Goal: Task Accomplishment & Management: Manage account settings

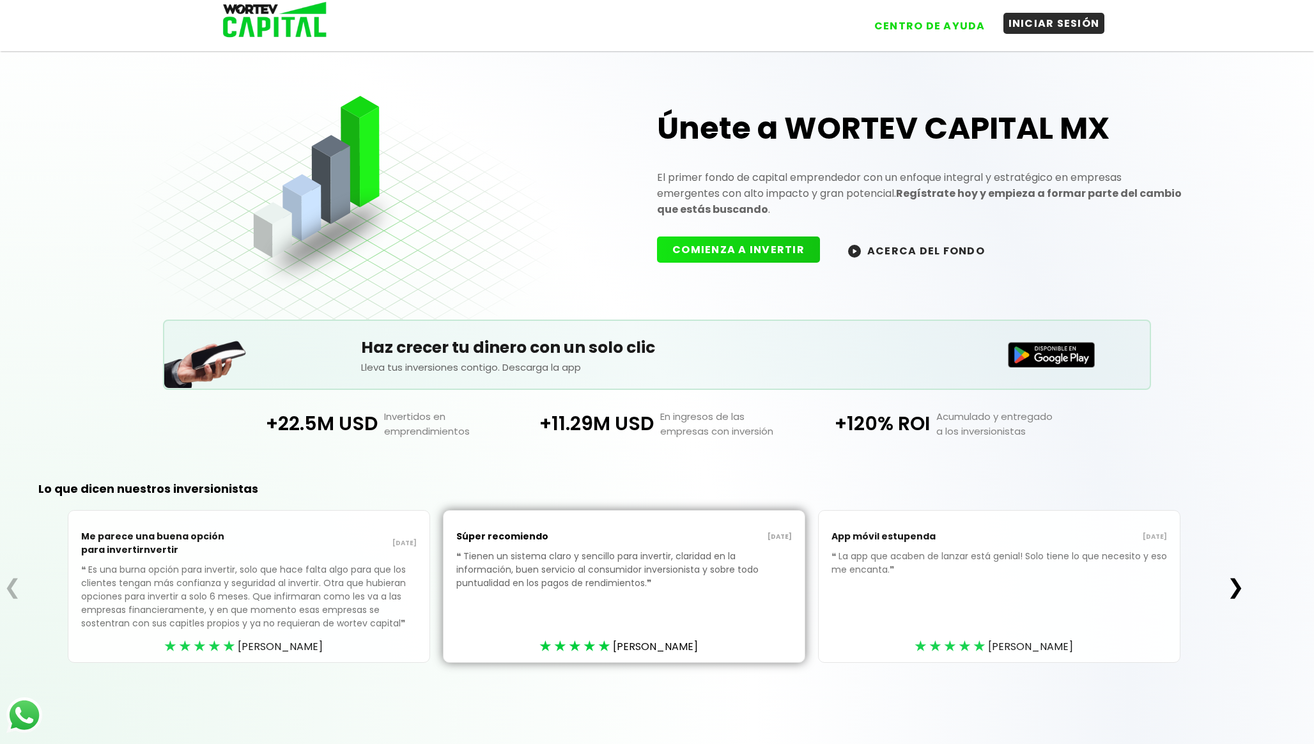
click at [1039, 27] on button "INICIAR SESIÓN" at bounding box center [1055, 23] width 102 height 21
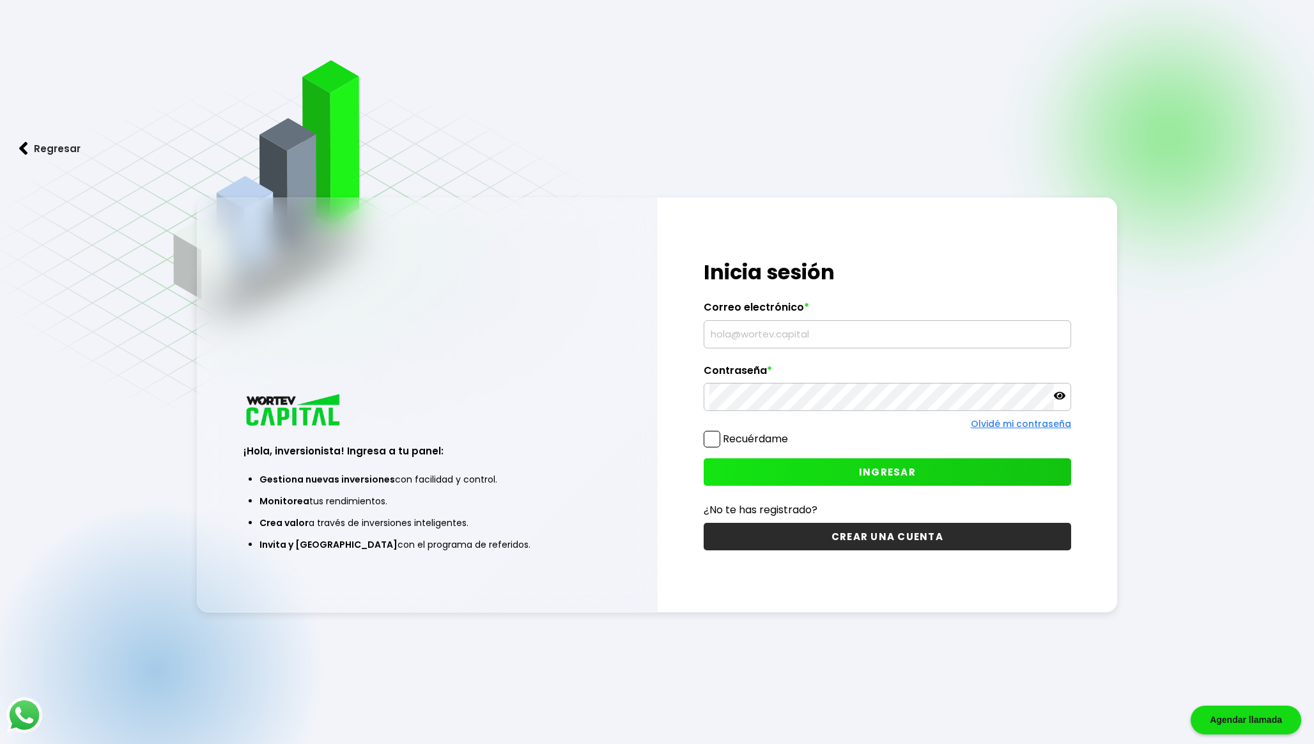
type input "[EMAIL_ADDRESS][DOMAIN_NAME]"
click at [758, 417] on div "Olvidé mi contraseña" at bounding box center [888, 423] width 368 height 13
click at [750, 438] on label "Recuérdame" at bounding box center [755, 438] width 65 height 15
click at [791, 433] on input "Recuérdame" at bounding box center [791, 433] width 0 height 0
click at [850, 468] on button "INGRESAR" at bounding box center [888, 471] width 368 height 27
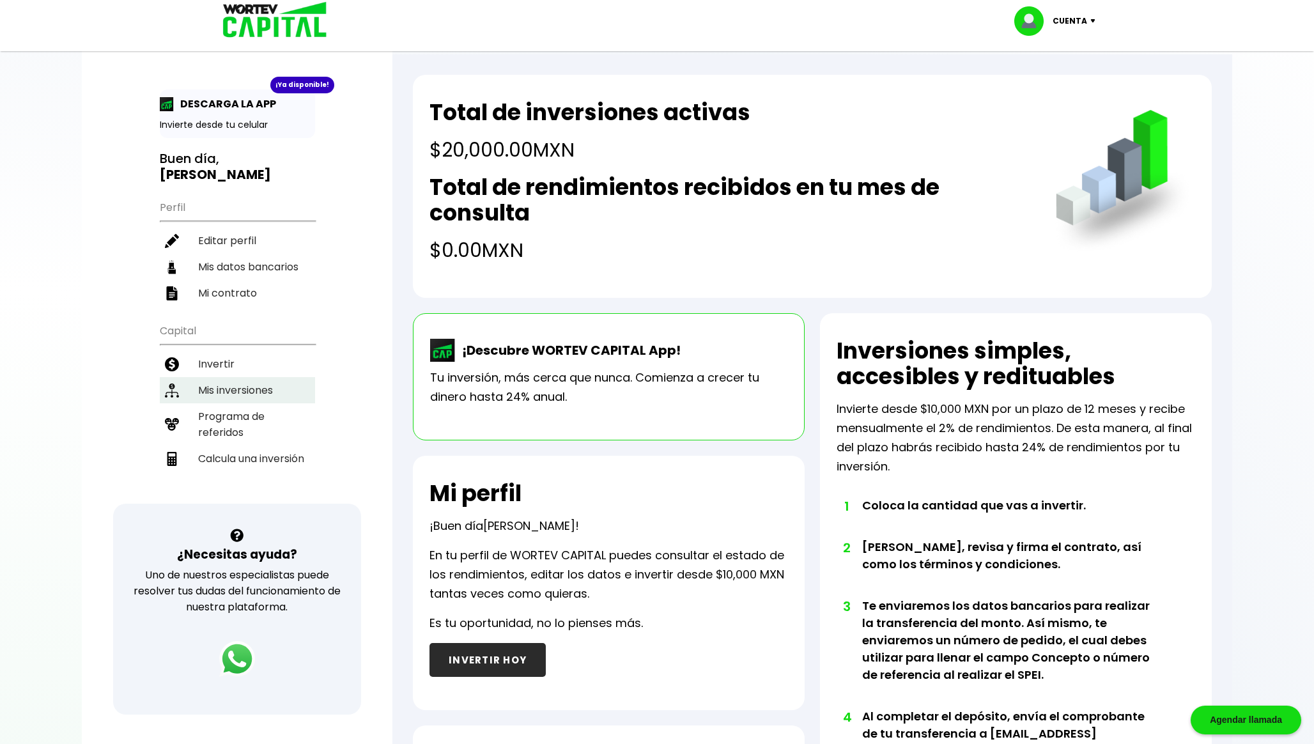
click at [247, 382] on li "Mis inversiones" at bounding box center [237, 390] width 155 height 26
